Goal: Information Seeking & Learning: Learn about a topic

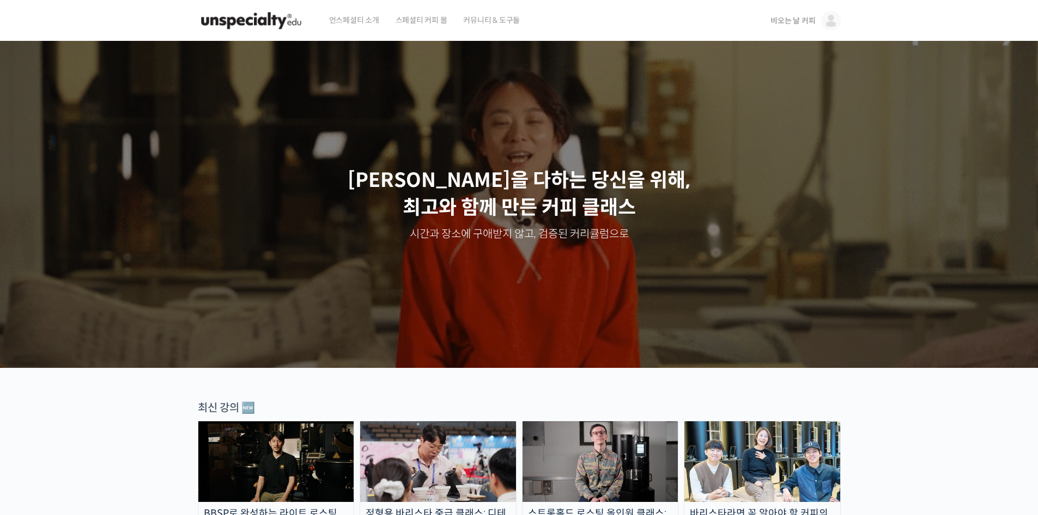
click at [806, 17] on span "비오는 날 커피" at bounding box center [792, 21] width 45 height 10
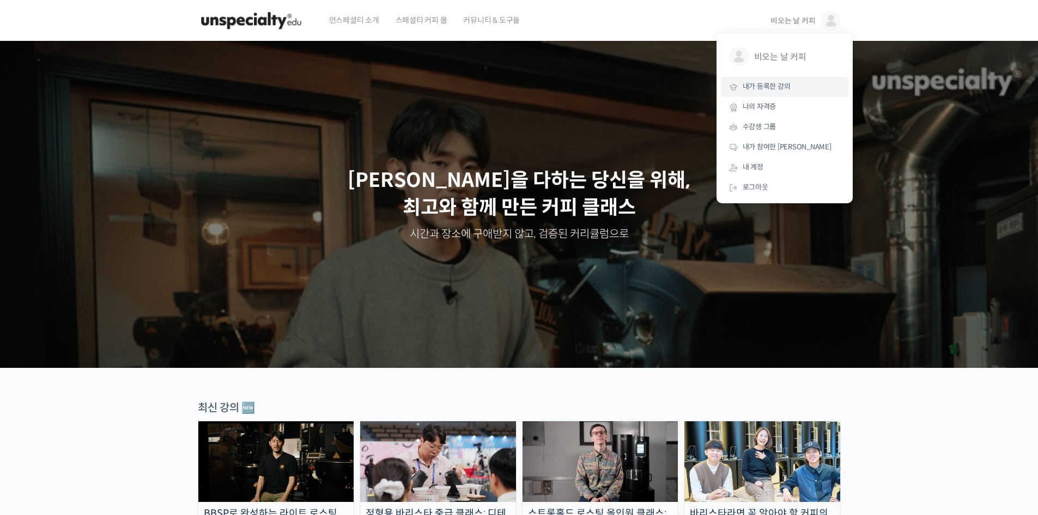
click at [782, 90] on span "내가 등록한 강의" at bounding box center [766, 86] width 48 height 9
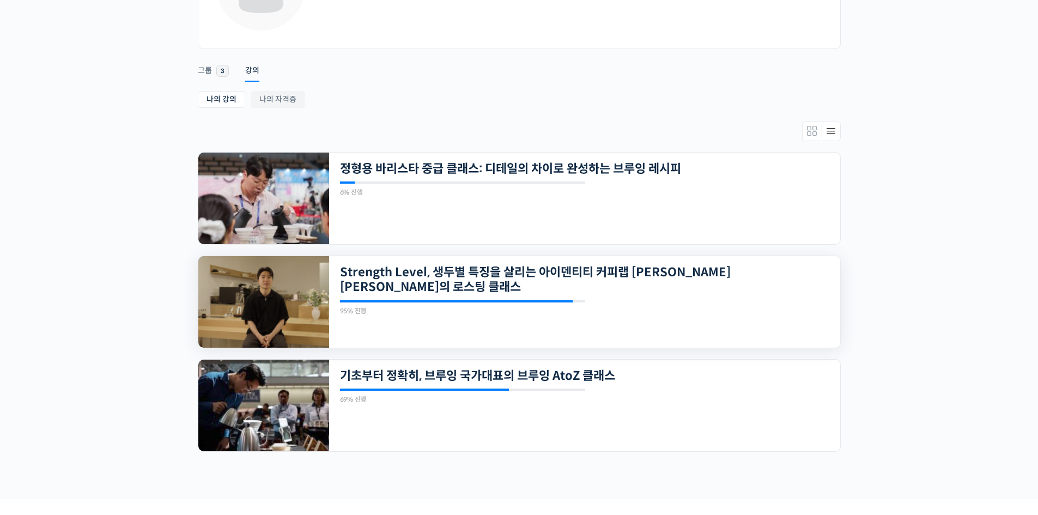
scroll to position [215, 0]
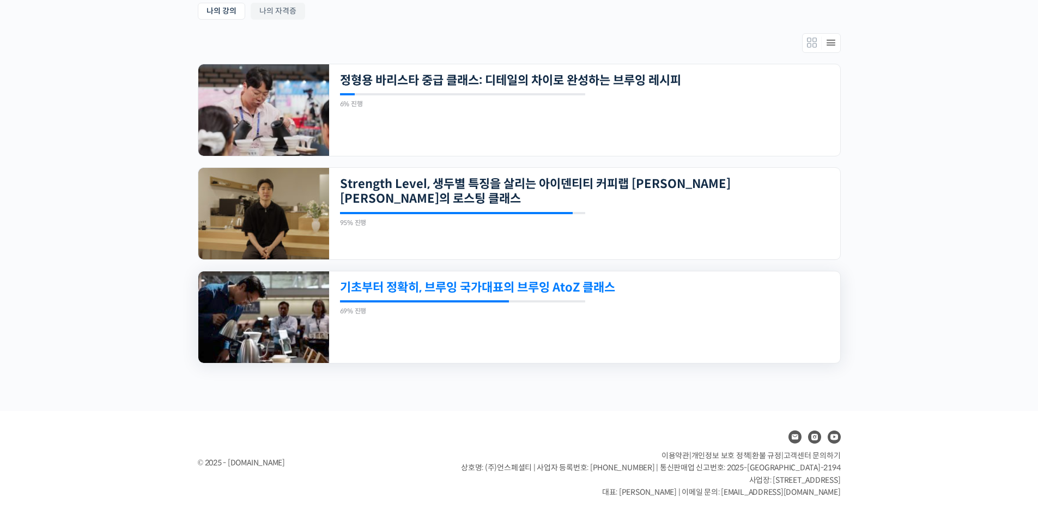
click at [582, 287] on link "기초부터 정확히, 브루잉 국가대표의 브루잉 AtoZ 클래스" at bounding box center [535, 287] width 391 height 15
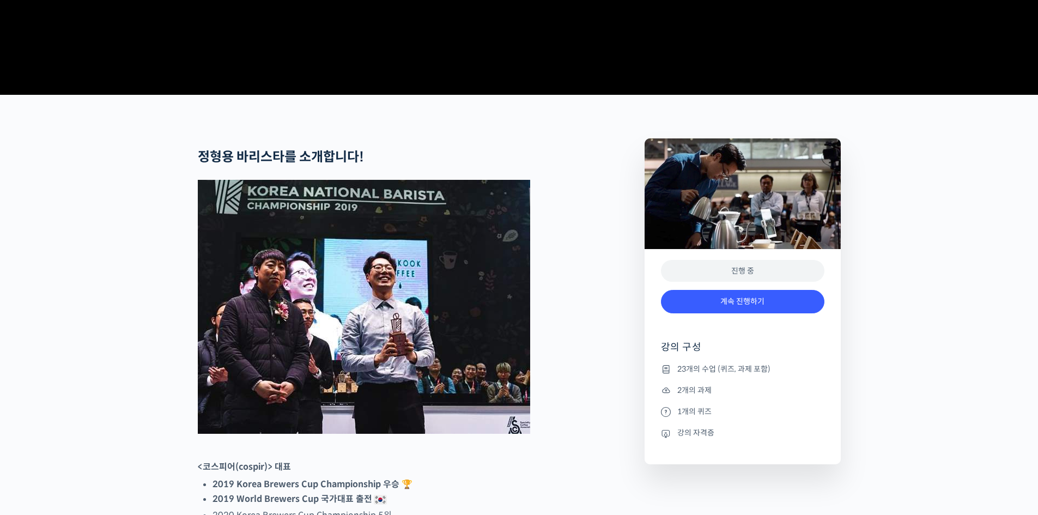
scroll to position [399, 0]
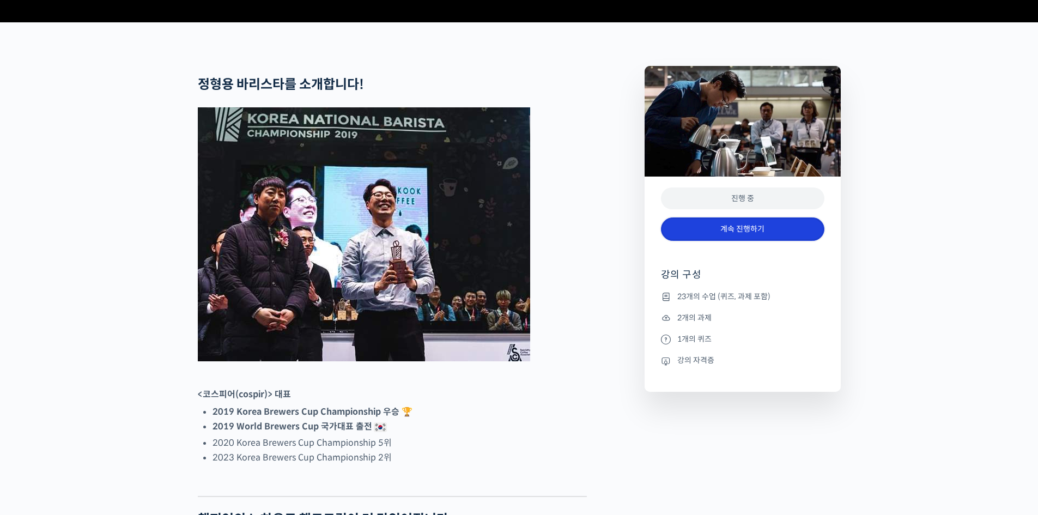
click at [759, 241] on link "계속 진행하기" at bounding box center [742, 228] width 163 height 23
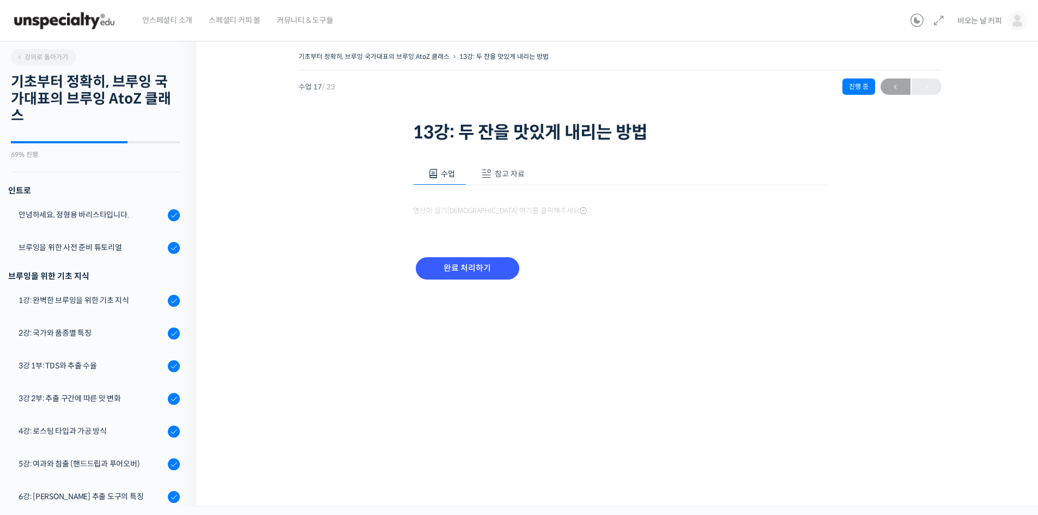
scroll to position [566, 0]
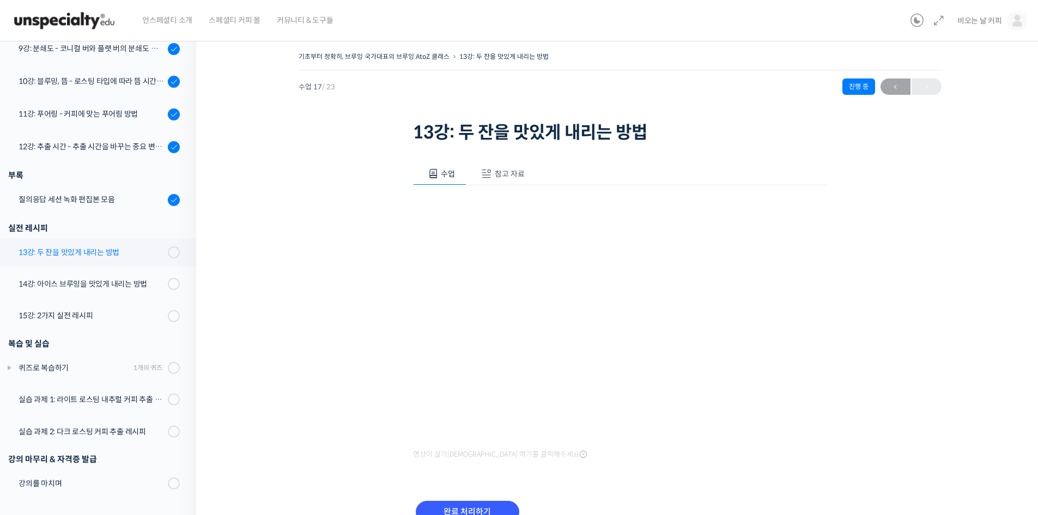
click at [107, 251] on div "13강: 두 잔을 맛있게 내리는 방법" at bounding box center [92, 252] width 146 height 12
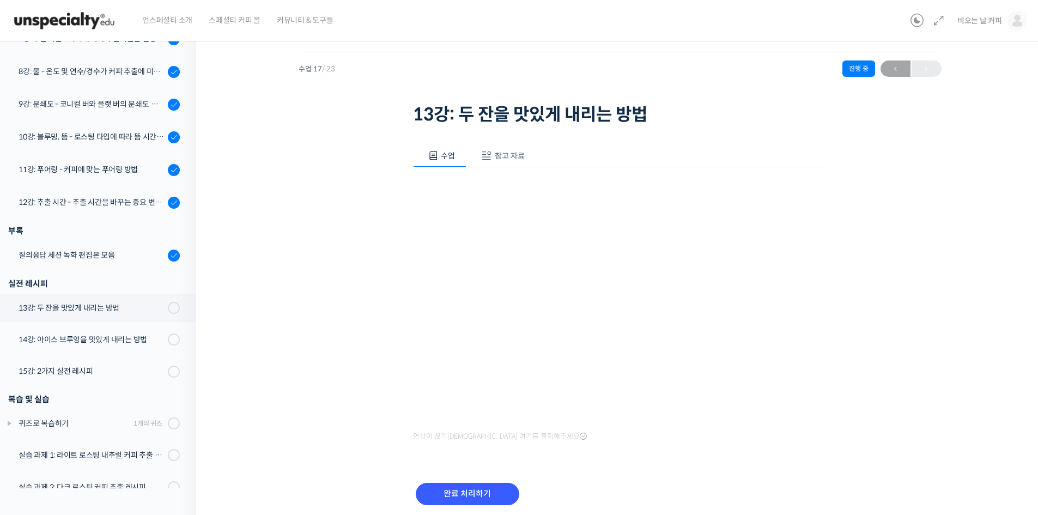
scroll to position [36, 0]
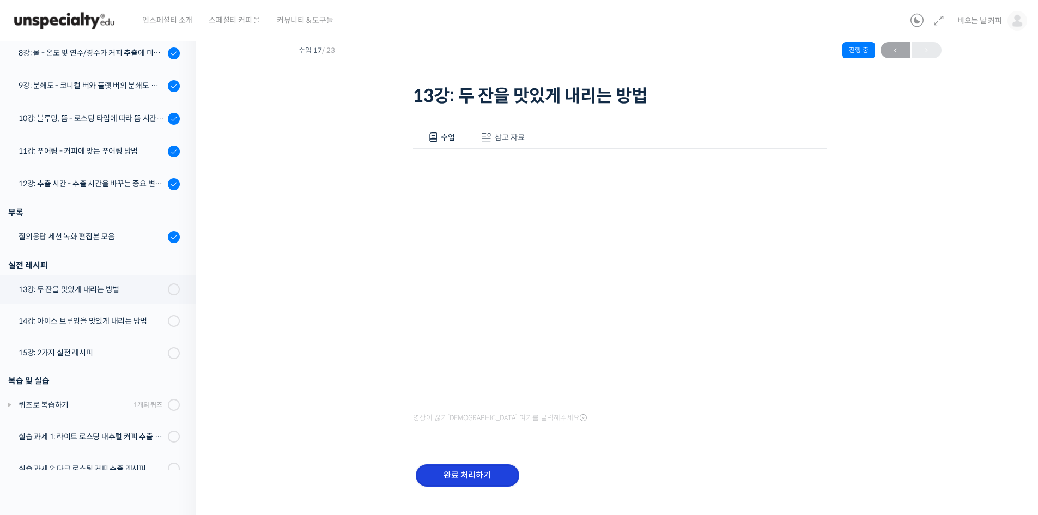
click at [462, 469] on input "완료 처리하기" at bounding box center [467, 475] width 103 height 22
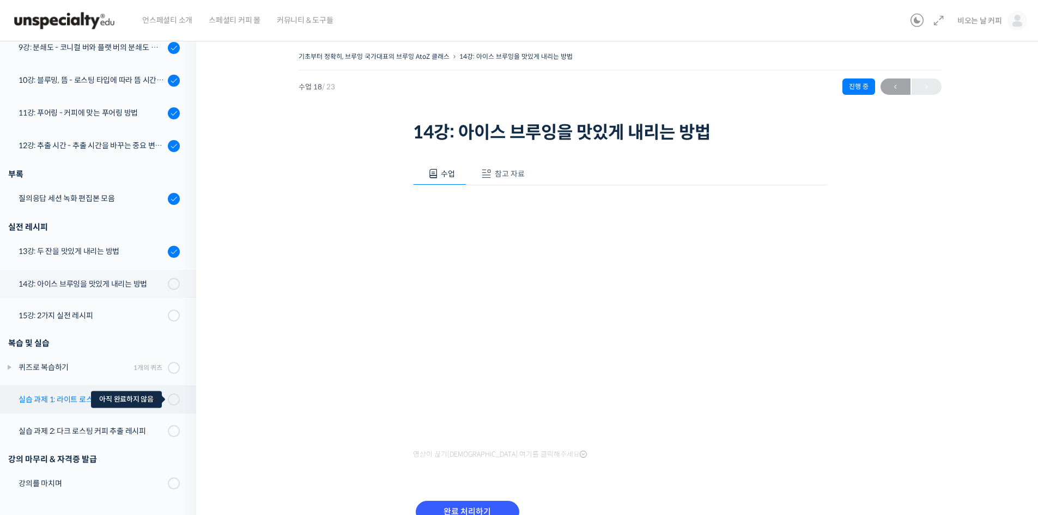
scroll to position [59, 0]
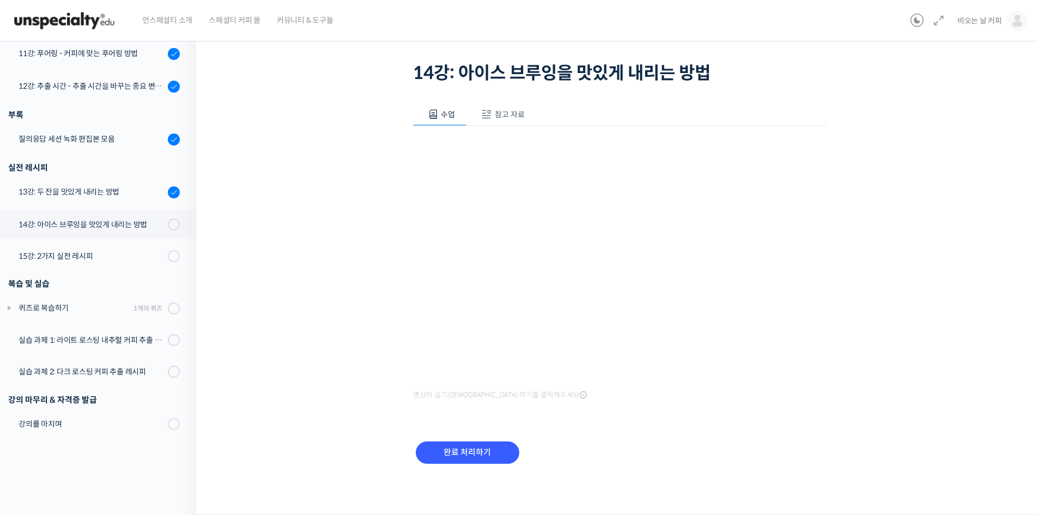
click at [88, 22] on img at bounding box center [64, 20] width 107 height 33
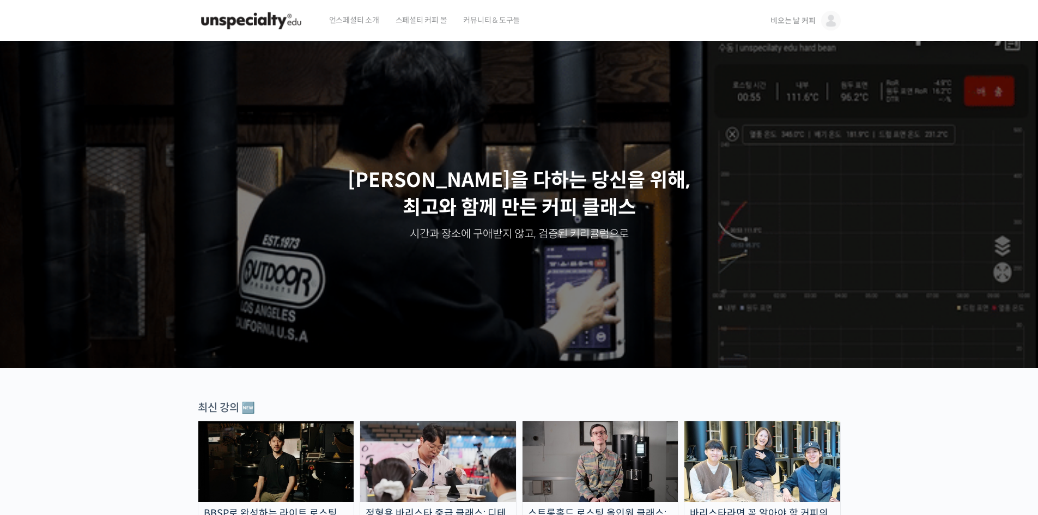
click at [798, 21] on span "비오는 날 커피" at bounding box center [792, 21] width 45 height 10
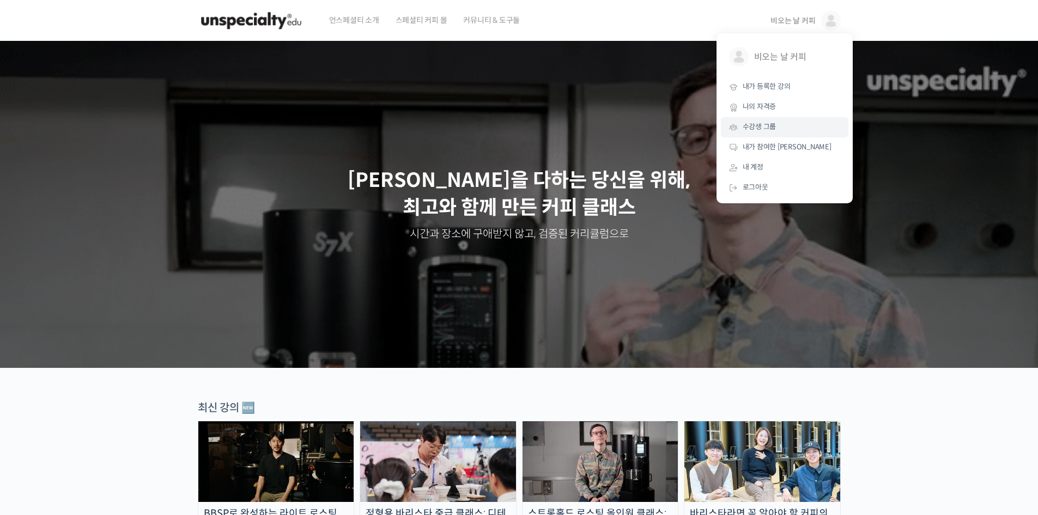
click at [769, 125] on span "수강생 그룹" at bounding box center [759, 126] width 34 height 9
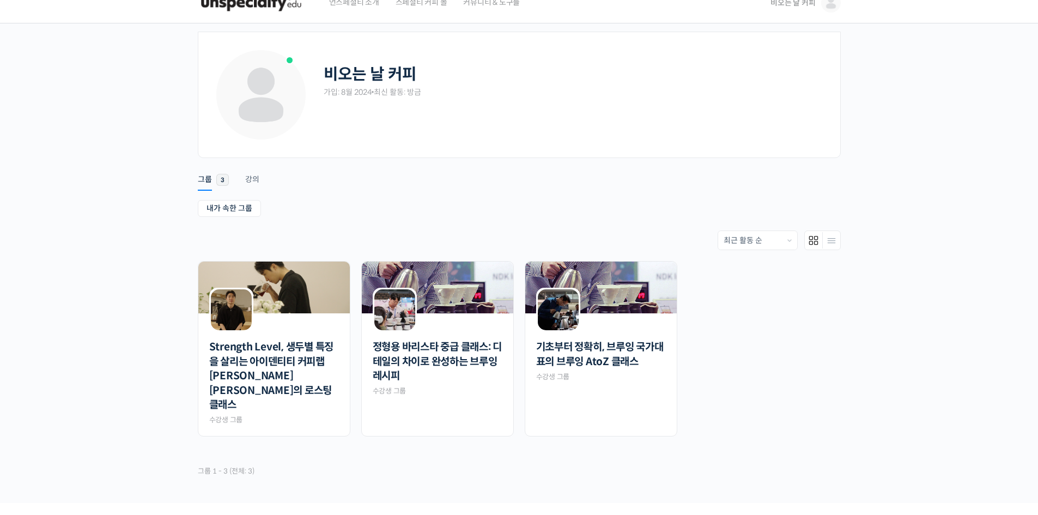
scroll to position [36, 0]
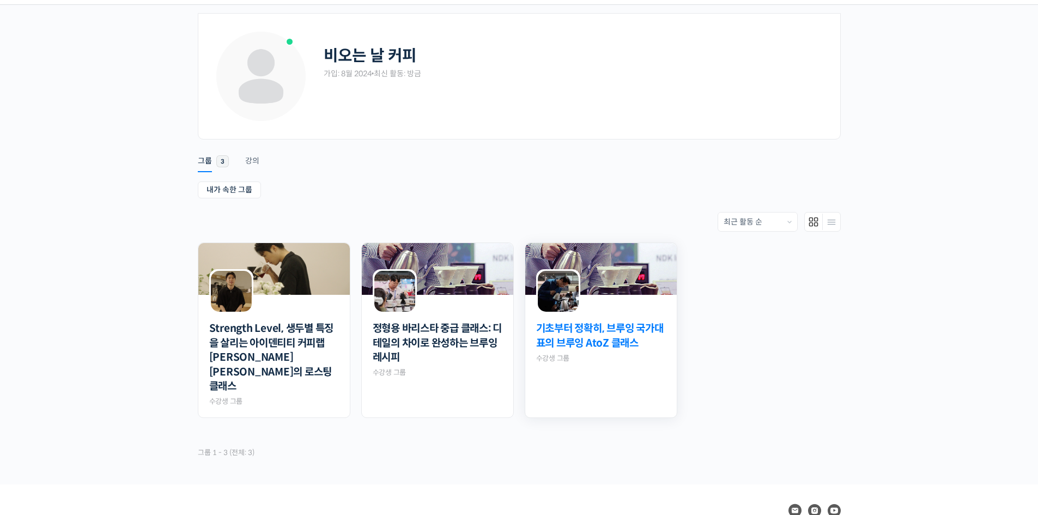
click at [574, 340] on link "기초부터 정확히, 브루잉 국가대표의 브루잉 AtoZ 클래스" at bounding box center [601, 335] width 130 height 29
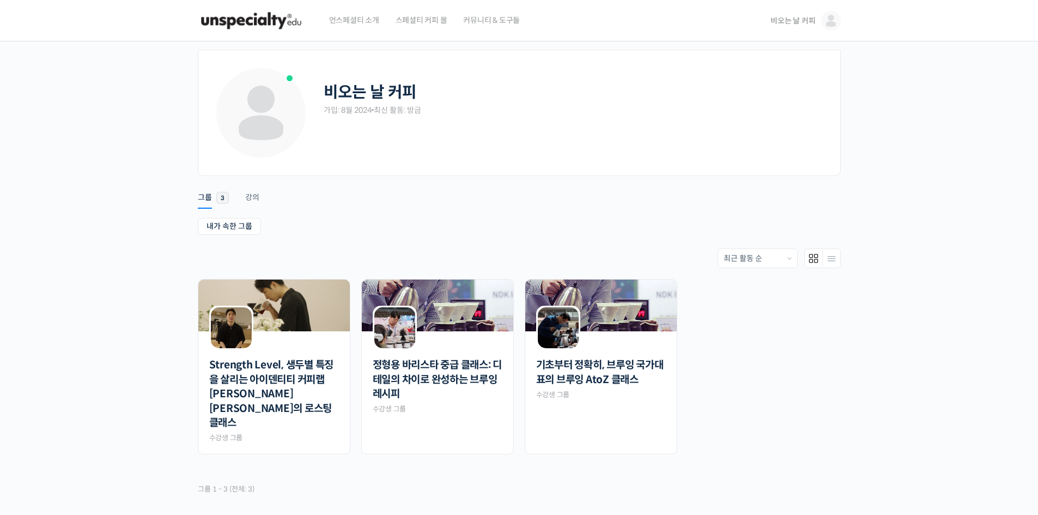
scroll to position [18, 0]
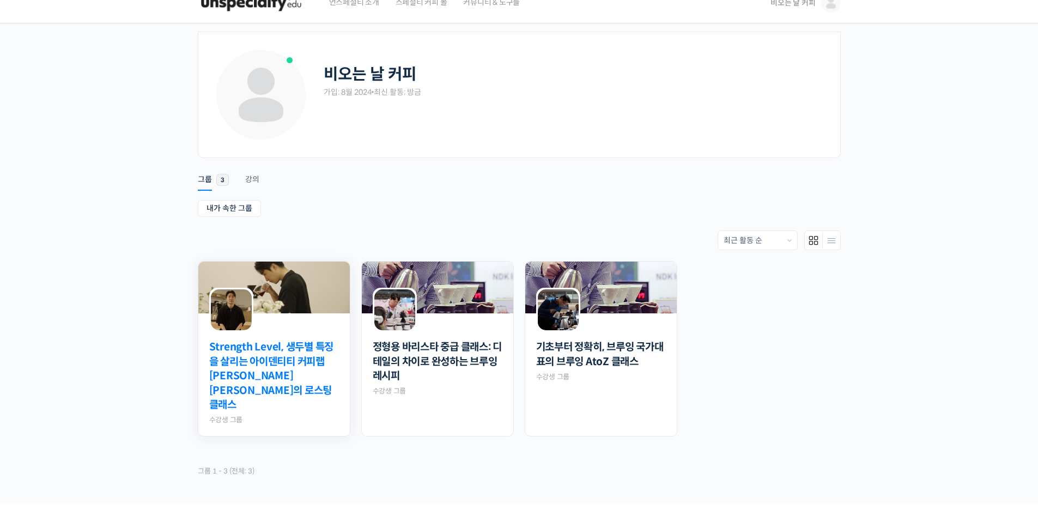
click at [301, 364] on link "Strength Level, 생두별 특징을 살리는 아이덴티티 커피랩 [PERSON_NAME] [PERSON_NAME]의 로스팅 클래스" at bounding box center [274, 376] width 130 height 72
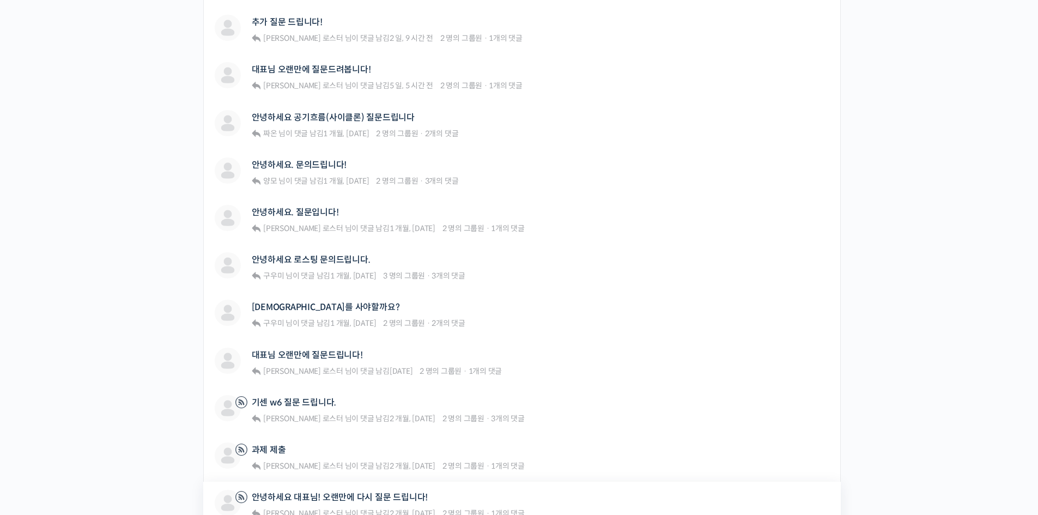
scroll to position [563, 0]
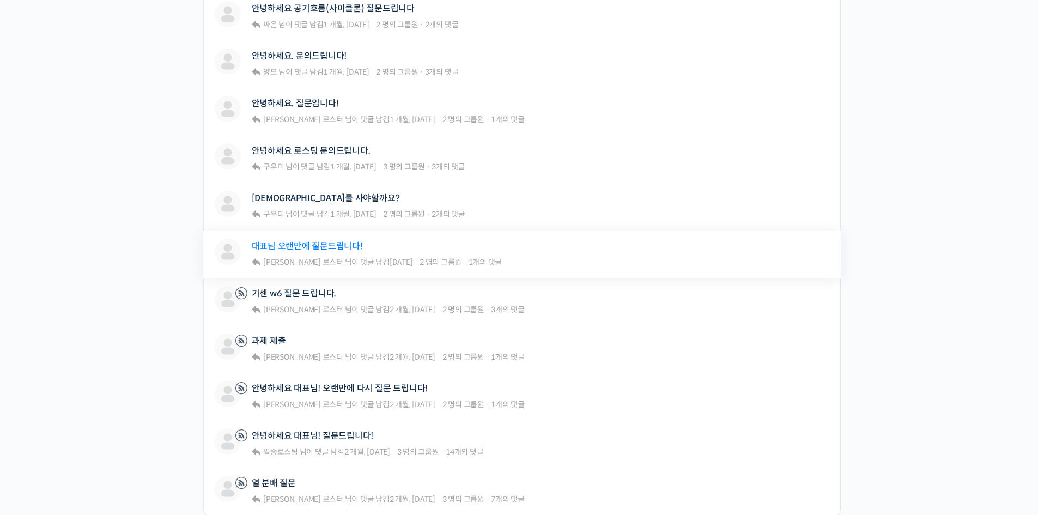
click at [309, 242] on link "대표님 오랜만에 질문드립니다!" at bounding box center [307, 246] width 111 height 10
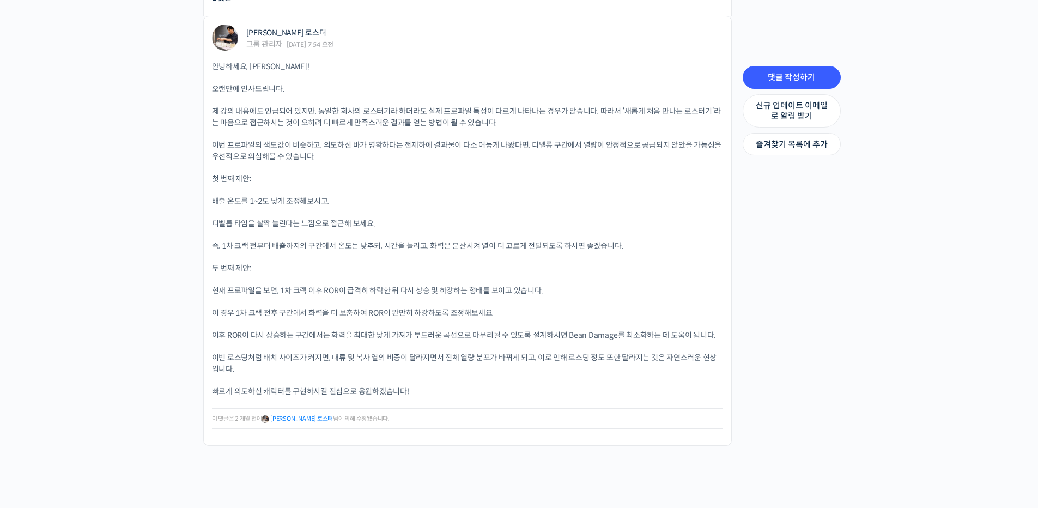
scroll to position [942, 0]
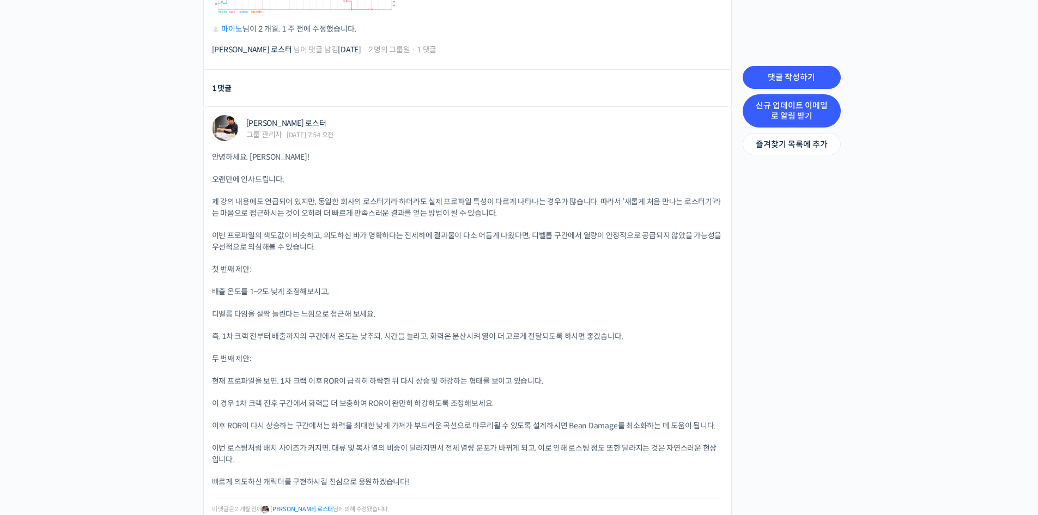
click at [791, 117] on link "신규 업데이트 이메일로 알림 받기" at bounding box center [791, 110] width 98 height 33
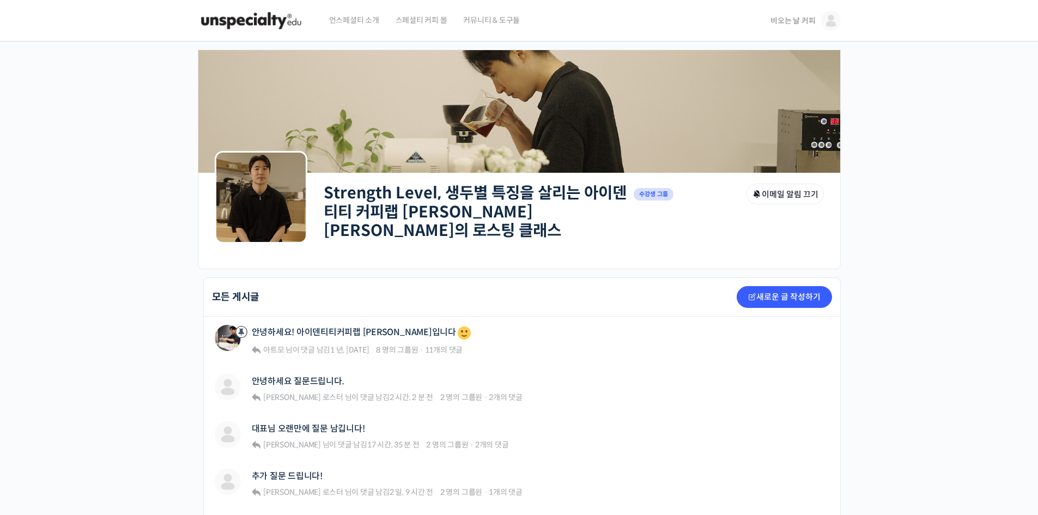
click at [798, 27] on link "비오는 날 커피" at bounding box center [805, 20] width 70 height 41
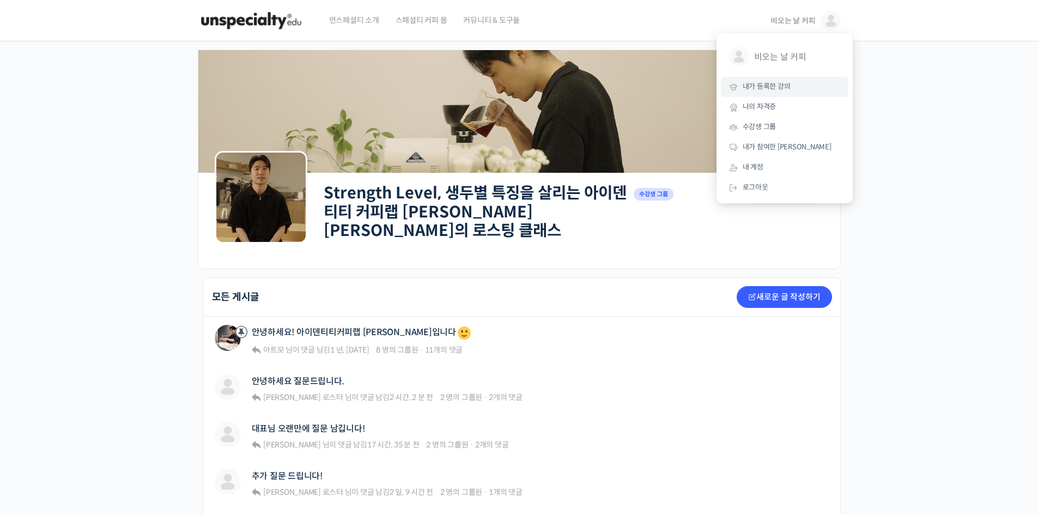
click at [784, 85] on span "내가 등록한 강의" at bounding box center [766, 86] width 48 height 9
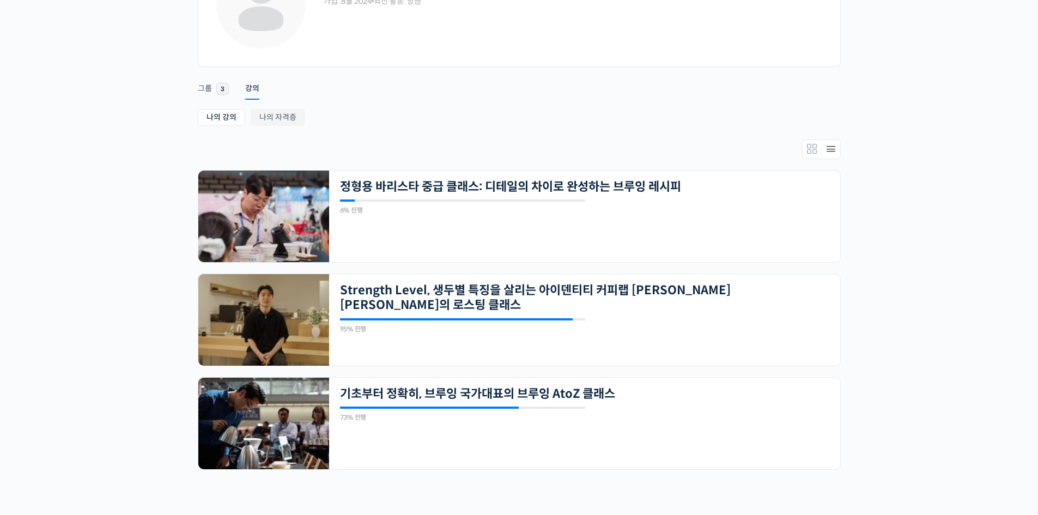
scroll to position [200, 0]
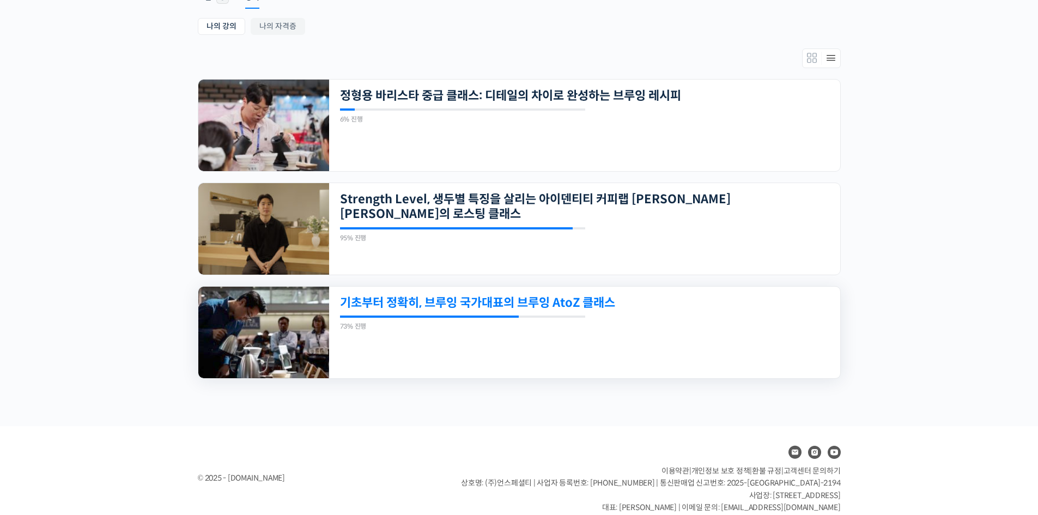
click at [581, 306] on link "기초부터 정확히, 브루잉 국가대표의 브루잉 AtoZ 클래스" at bounding box center [535, 302] width 391 height 15
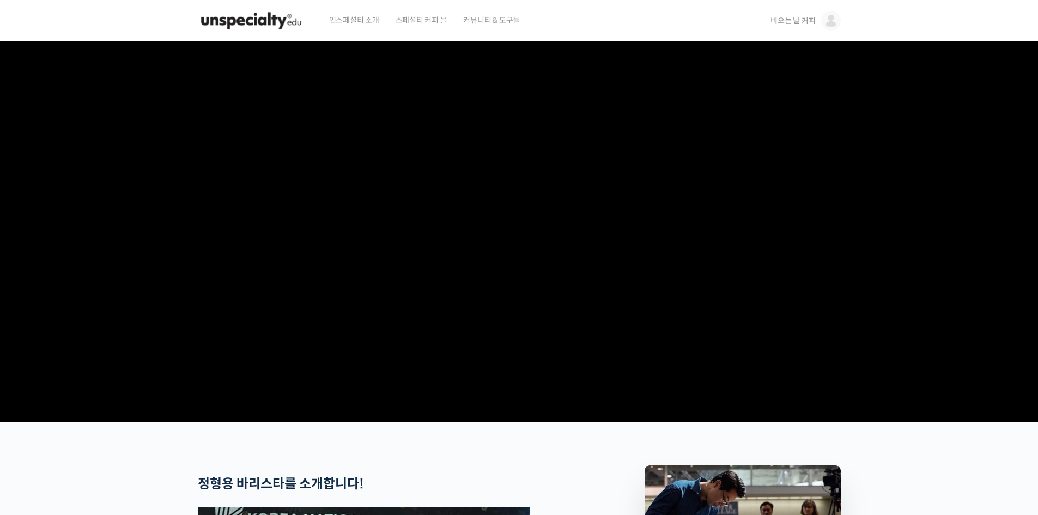
click at [801, 23] on span "비오는 날 커피" at bounding box center [792, 21] width 45 height 10
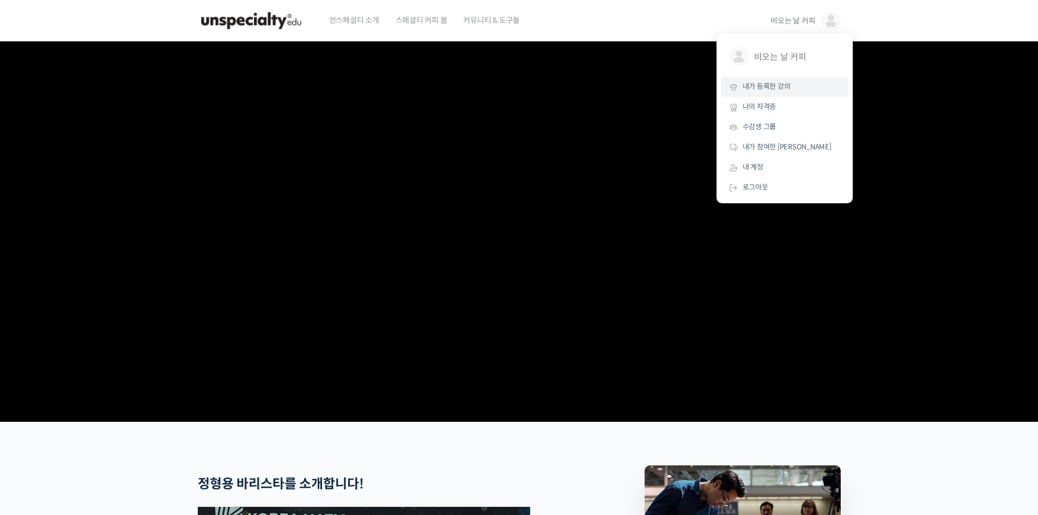
click at [770, 91] on span "내가 등록한 강의" at bounding box center [766, 86] width 48 height 9
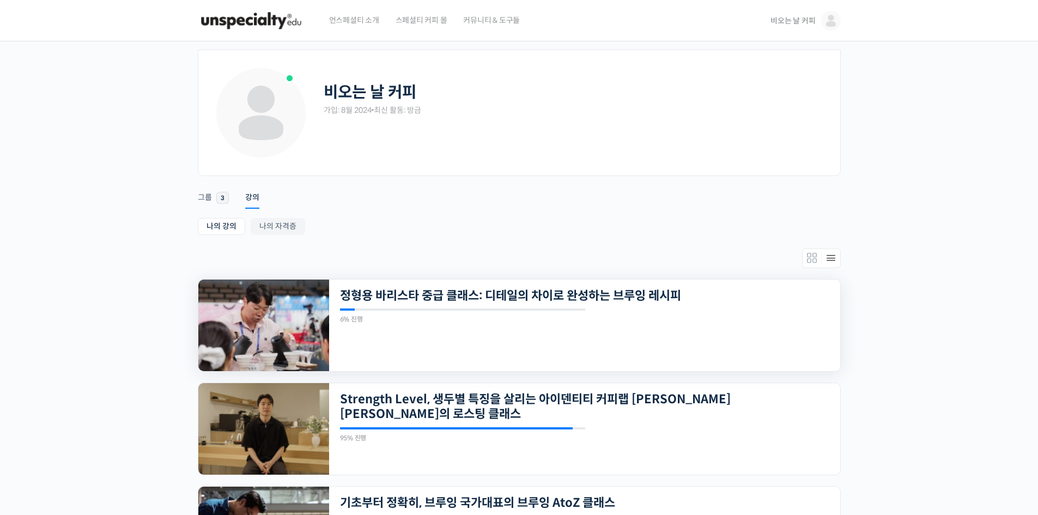
scroll to position [72, 0]
